Goal: Task Accomplishment & Management: Manage account settings

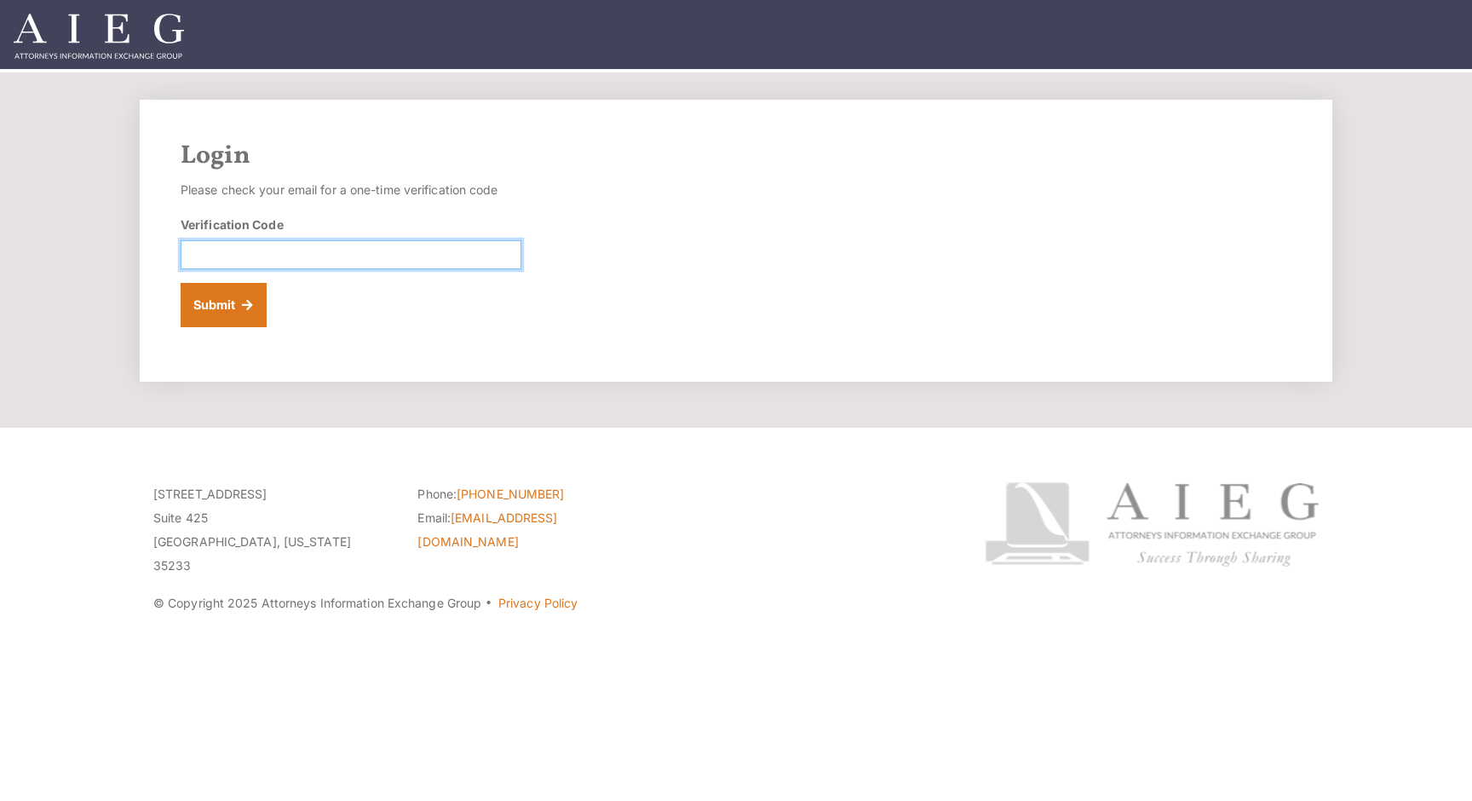
paste input "778364"
type input "778364"
click at [213, 302] on button "Submit" at bounding box center [224, 305] width 86 height 44
click at [89, 25] on img at bounding box center [99, 36] width 170 height 45
click at [210, 251] on input "Verification Code" at bounding box center [351, 254] width 341 height 29
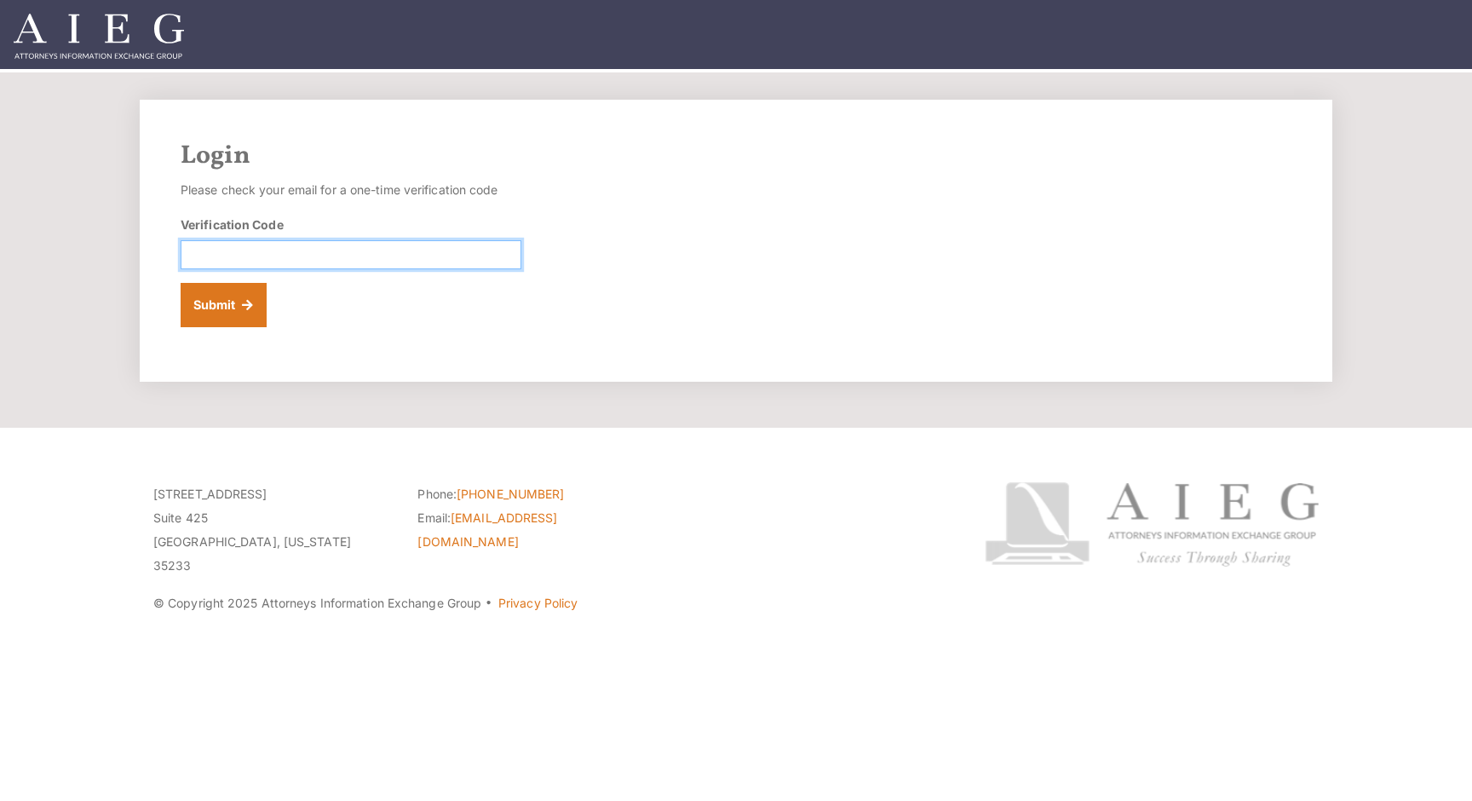
paste input "235496"
type input "235496"
click at [221, 307] on button "Submit" at bounding box center [224, 305] width 86 height 44
click at [112, 38] on img at bounding box center [99, 36] width 170 height 45
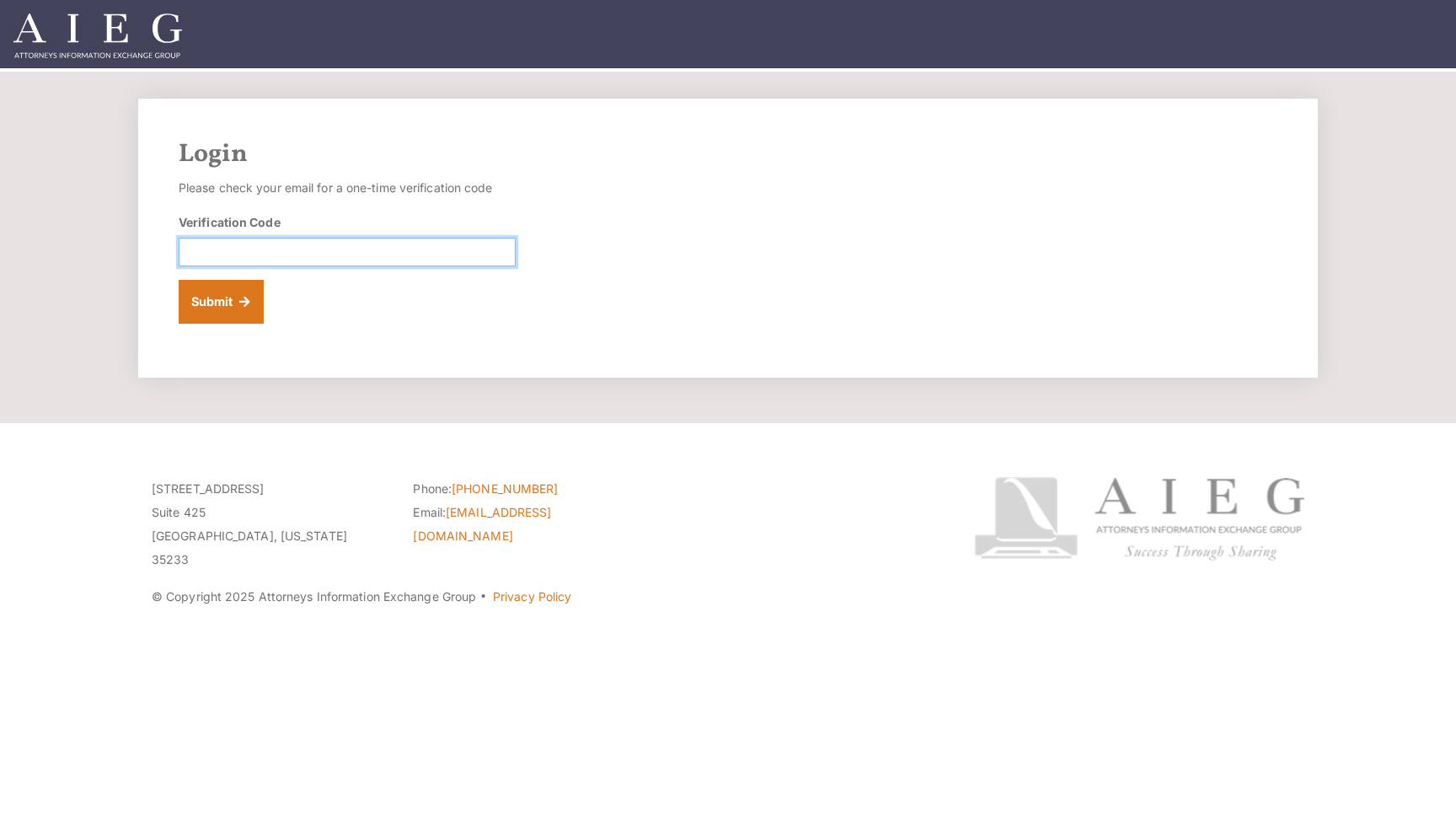
paste input "992086"
type input "992086"
click at [209, 301] on button "Submit" at bounding box center [222, 302] width 85 height 44
